Goal: Task Accomplishment & Management: Manage account settings

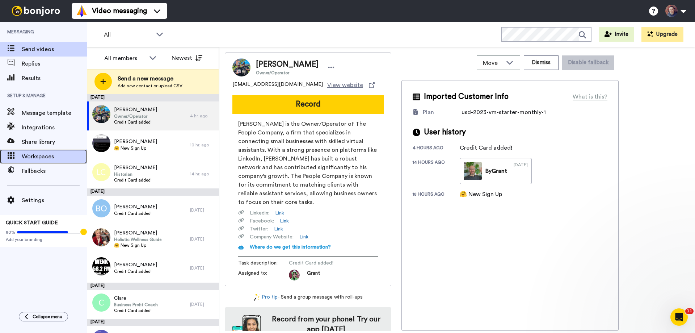
click at [38, 156] on span "Workspaces" at bounding box center [54, 156] width 65 height 9
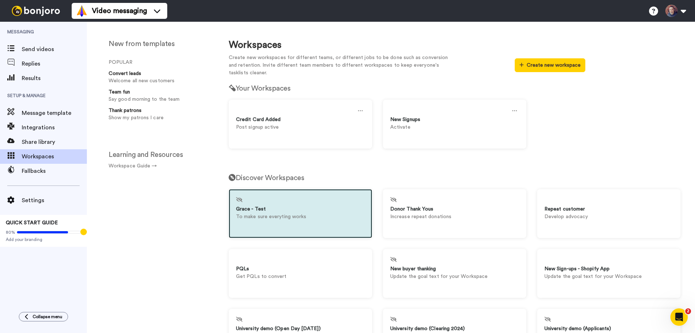
click at [297, 213] on p "To make sure everyting works" at bounding box center [300, 217] width 129 height 8
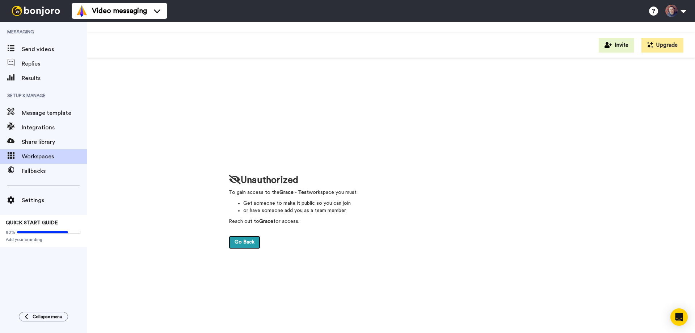
click at [244, 242] on link "Go Back" at bounding box center [244, 242] width 31 height 13
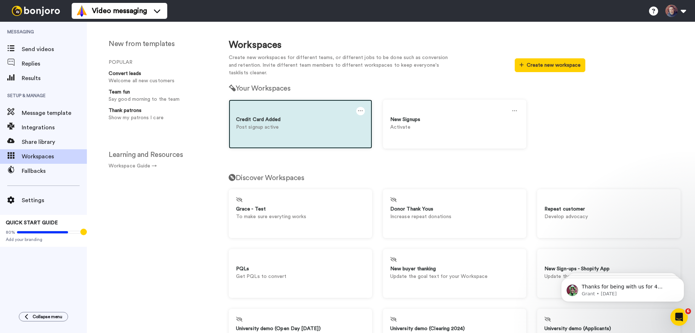
click at [358, 111] on icon at bounding box center [360, 111] width 5 height 8
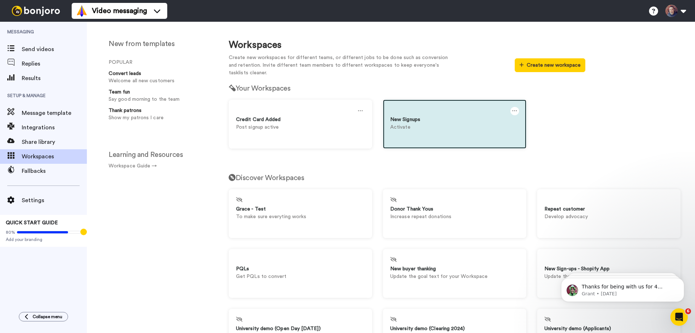
click at [514, 110] on div at bounding box center [514, 111] width 9 height 8
click at [414, 114] on div "Settings" at bounding box center [434, 114] width 64 height 14
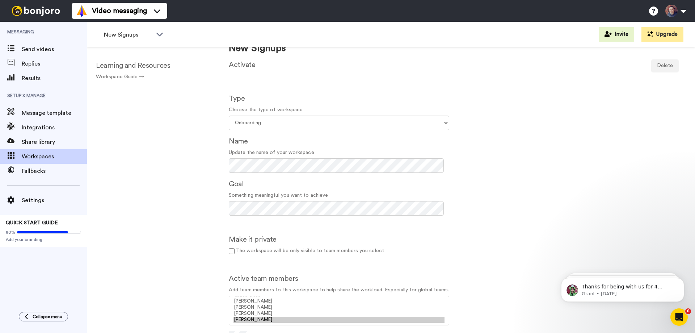
scroll to position [112, 0]
select select "a7372f87-bef1-4095-a3a8-ae0b1ac4b58b"
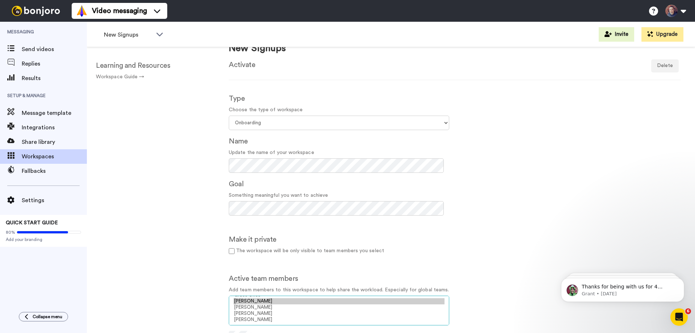
click at [247, 301] on option "[PERSON_NAME]" at bounding box center [339, 301] width 211 height 6
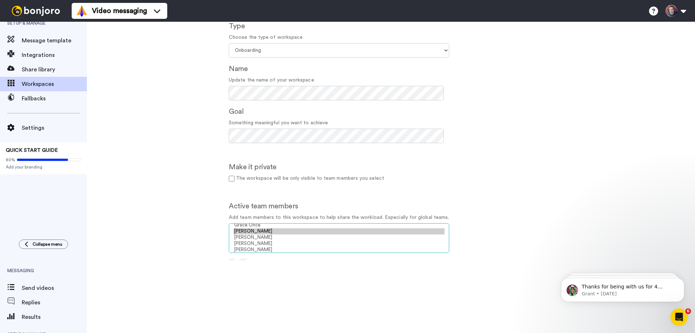
scroll to position [109, 0]
